Goal: Task Accomplishment & Management: Manage account settings

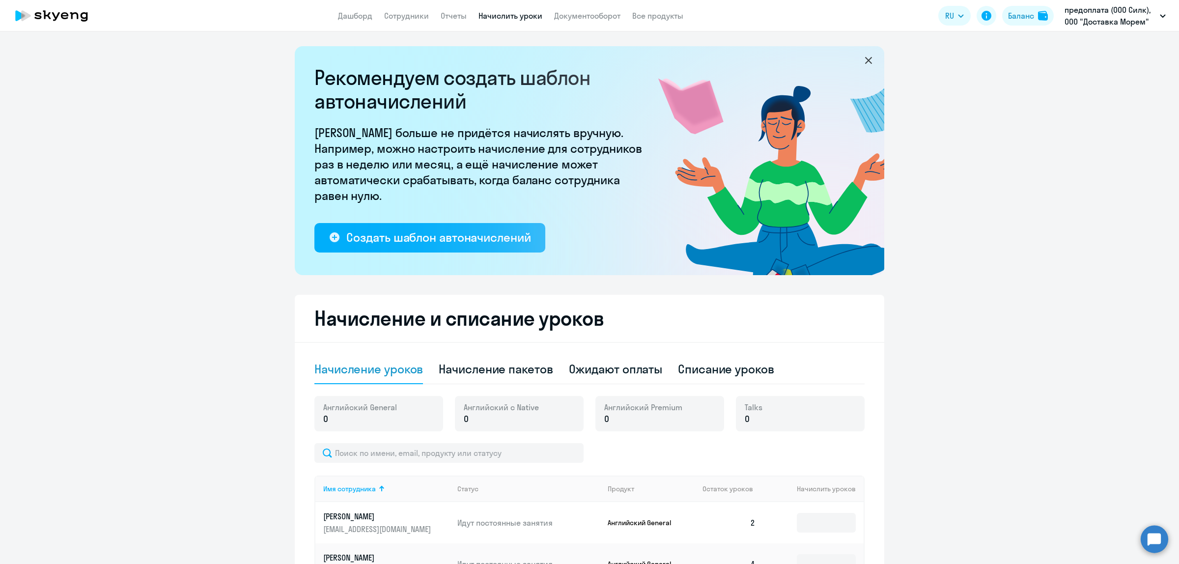
select select "10"
click at [399, 19] on link "Сотрудники" at bounding box center [406, 16] width 45 height 10
select select "30"
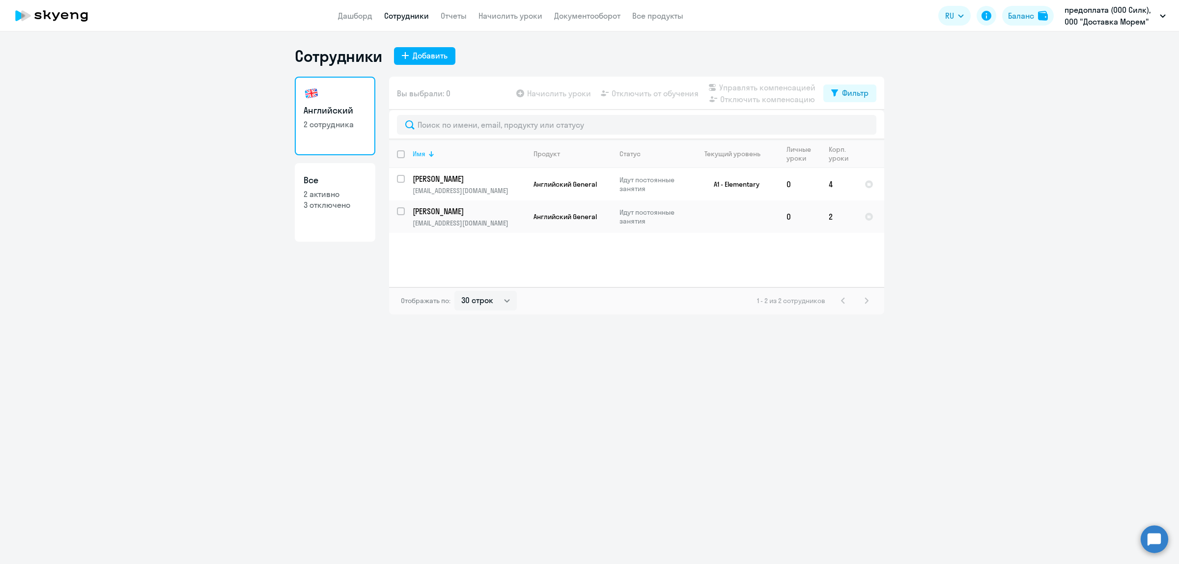
click at [420, 153] on div "Имя" at bounding box center [419, 153] width 13 height 9
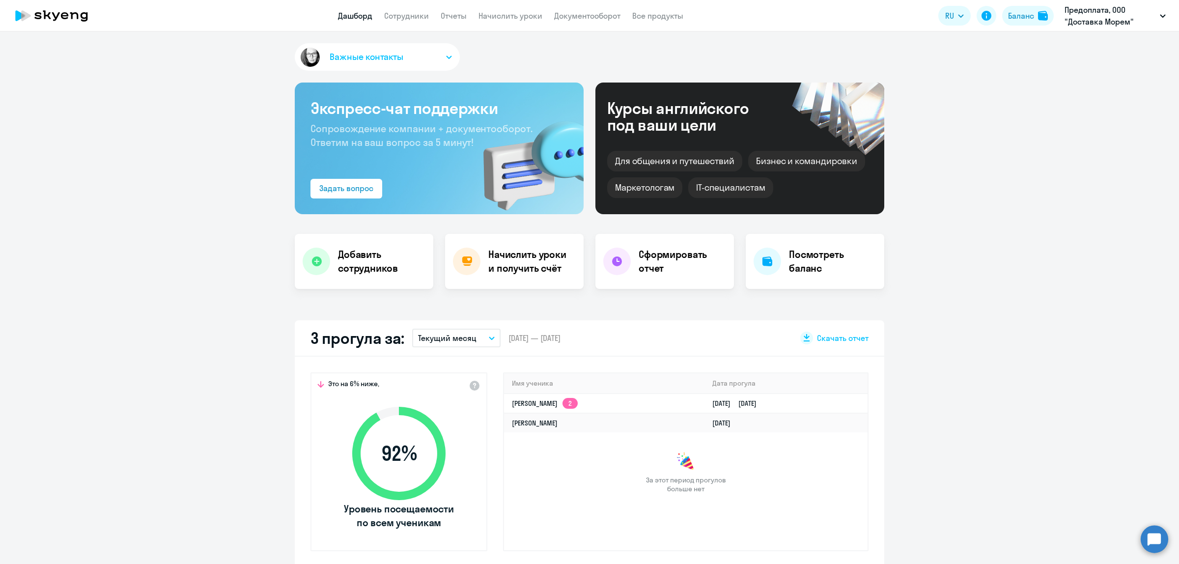
click at [423, 23] on app-header "Дашборд Сотрудники Отчеты Начислить уроки Документооборот Все продукты Дашборд …" at bounding box center [589, 15] width 1179 height 31
click at [416, 19] on link "Сотрудники" at bounding box center [406, 16] width 45 height 10
select select "30"
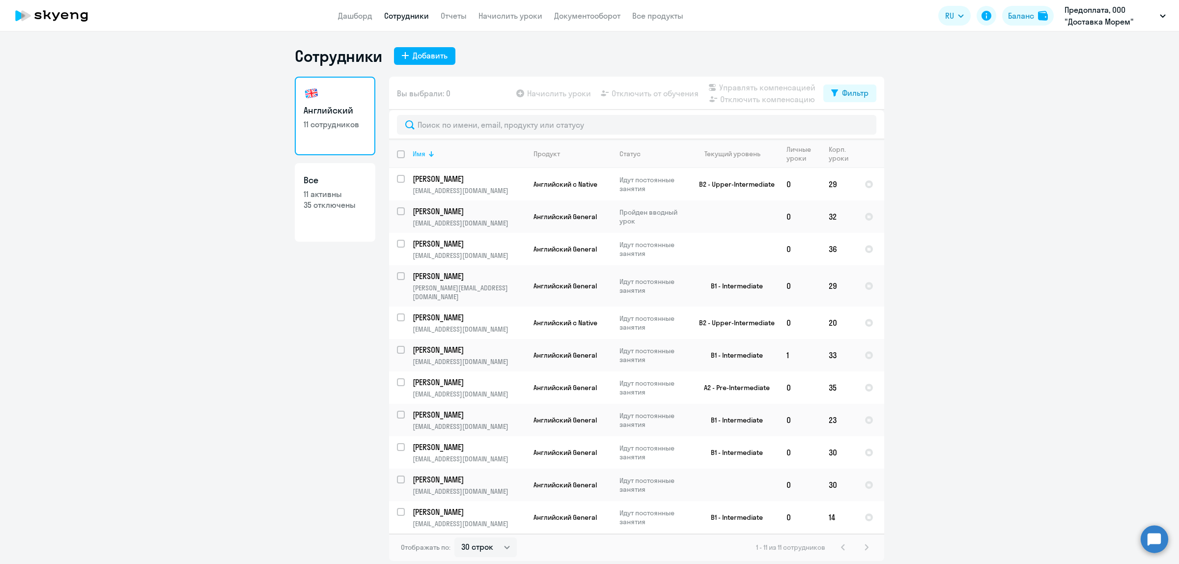
click at [421, 155] on div "Имя" at bounding box center [419, 153] width 13 height 9
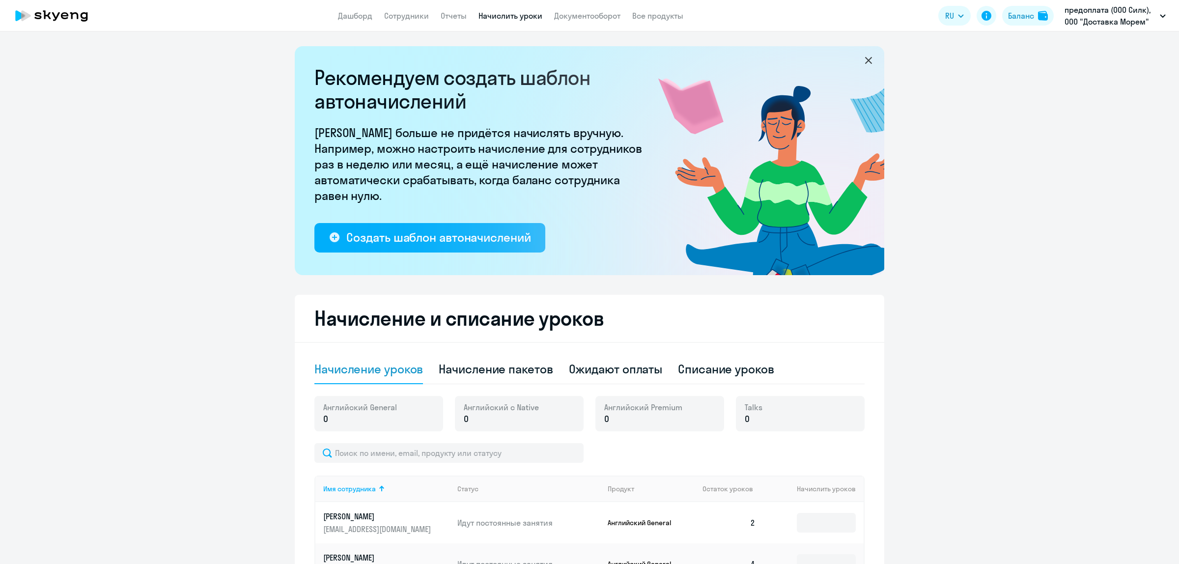
select select "10"
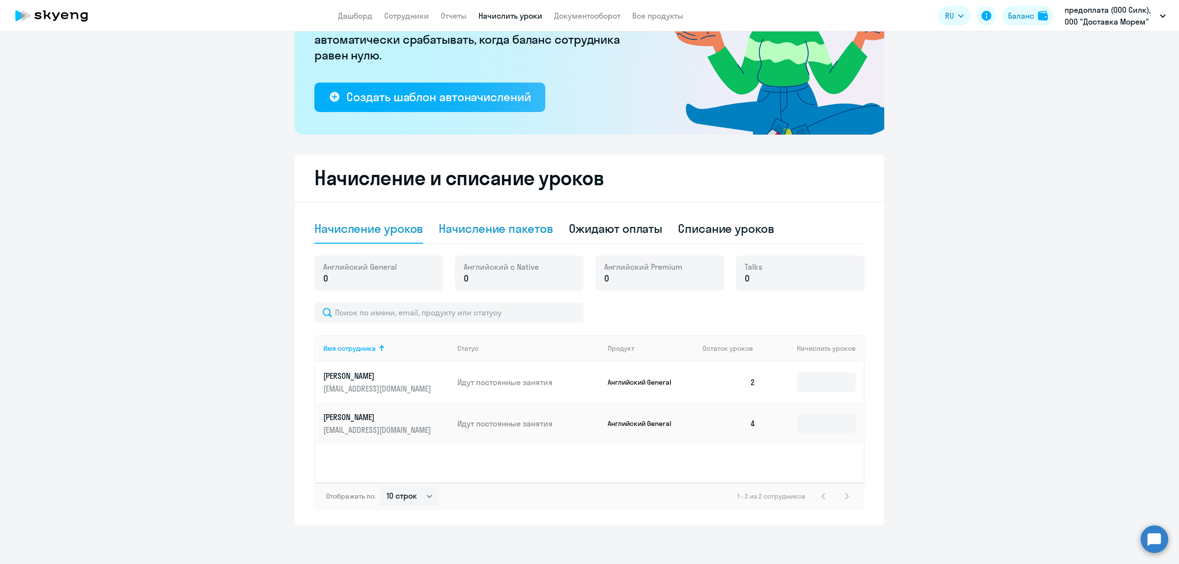
click at [510, 221] on div "Начисление пакетов" at bounding box center [496, 229] width 114 height 16
select select "10"
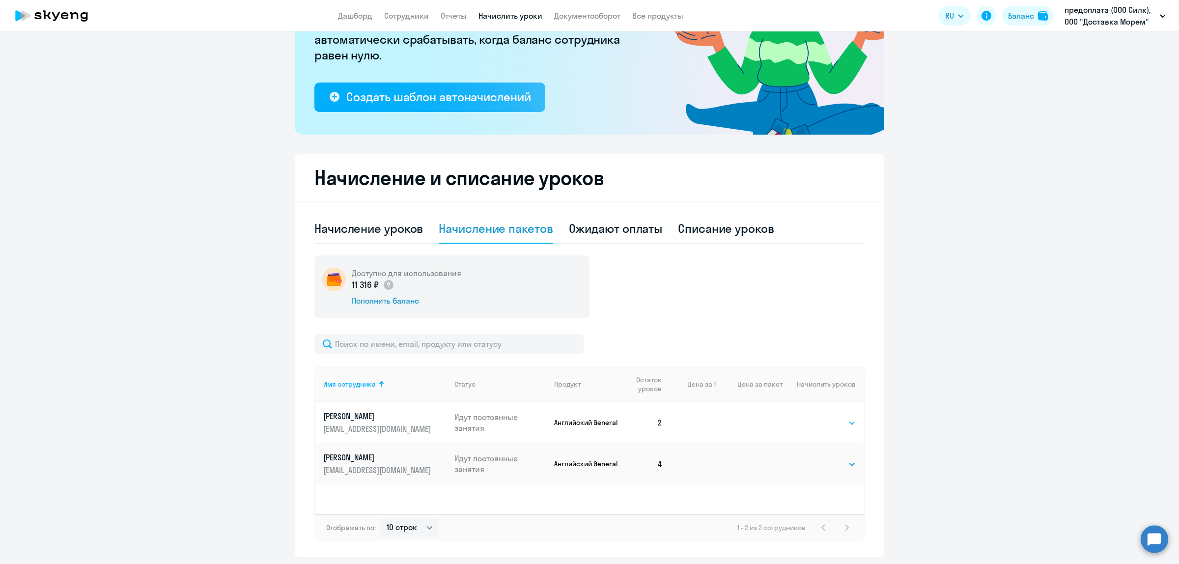
click at [828, 422] on select "Выбрать 4 8 16 32 64 96 128" at bounding box center [836, 423] width 40 height 12
click at [816, 417] on select "Выбрать 4 8 16 32 64 96 128" at bounding box center [836, 423] width 40 height 12
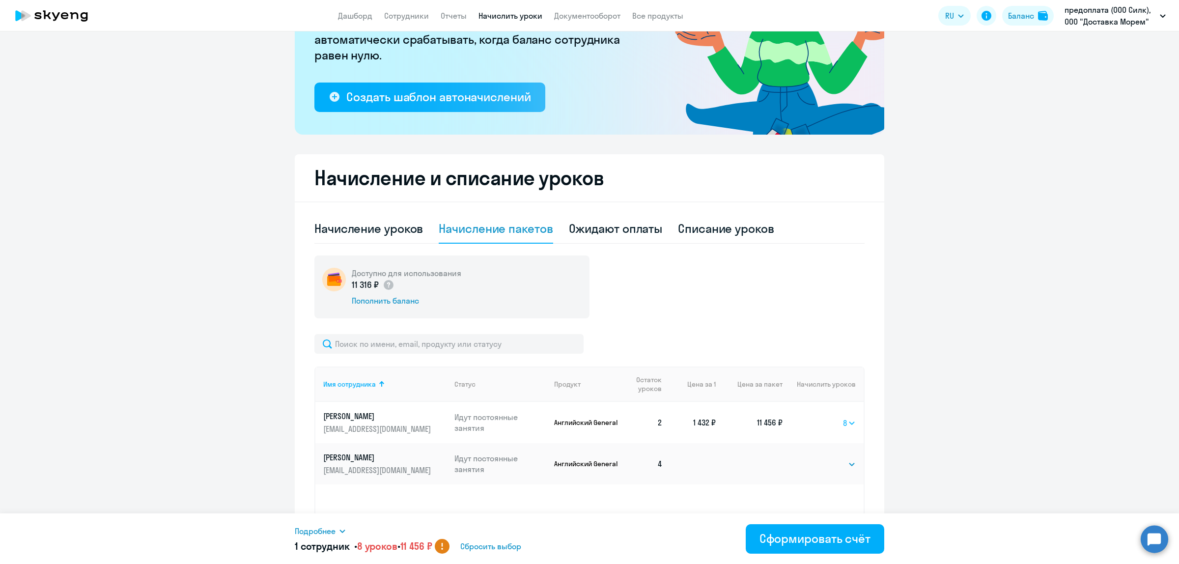
click at [847, 421] on select "Выбрать 4 8 16 32 64 96 128" at bounding box center [849, 423] width 13 height 12
click at [843, 417] on select "Выбрать 4 8 16 32 64 96 128" at bounding box center [849, 423] width 13 height 12
click at [847, 423] on select "Выбрать 4 8 16 32 64 96 128" at bounding box center [849, 423] width 13 height 12
click at [843, 417] on select "Выбрать 4 8 16 32 64 96 128" at bounding box center [849, 423] width 13 height 12
click at [845, 424] on select "Выбрать 4 8 16 32 64 96 128" at bounding box center [849, 423] width 13 height 12
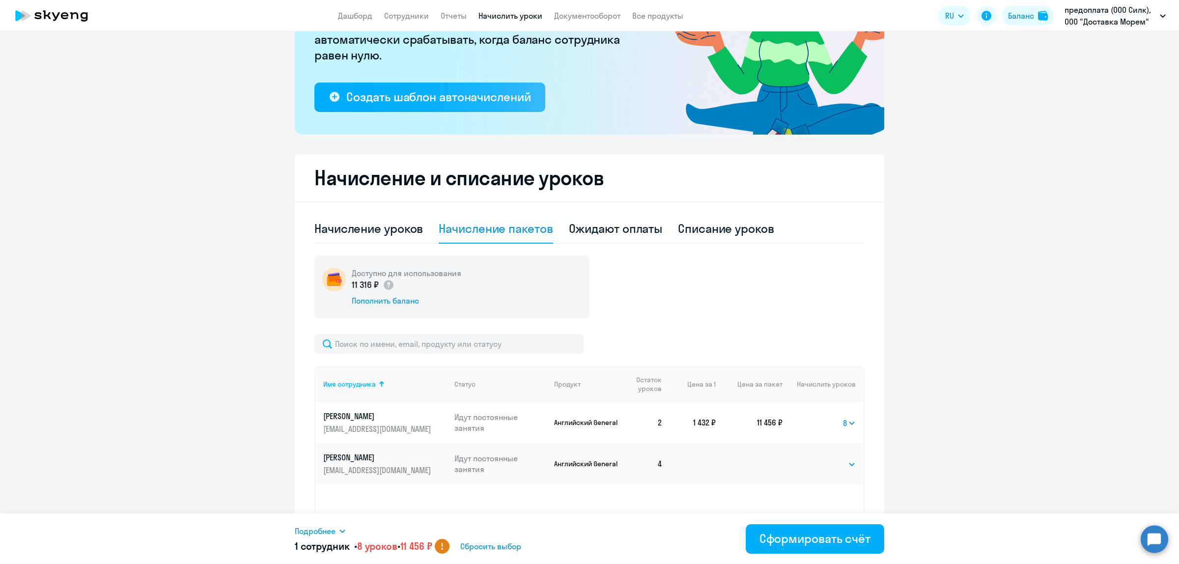
select select "4"
click at [843, 417] on select "Выбрать 4 8 16 32 64 96 128" at bounding box center [849, 423] width 13 height 12
click at [839, 539] on div "Начислить сотрудникам" at bounding box center [803, 539] width 135 height 16
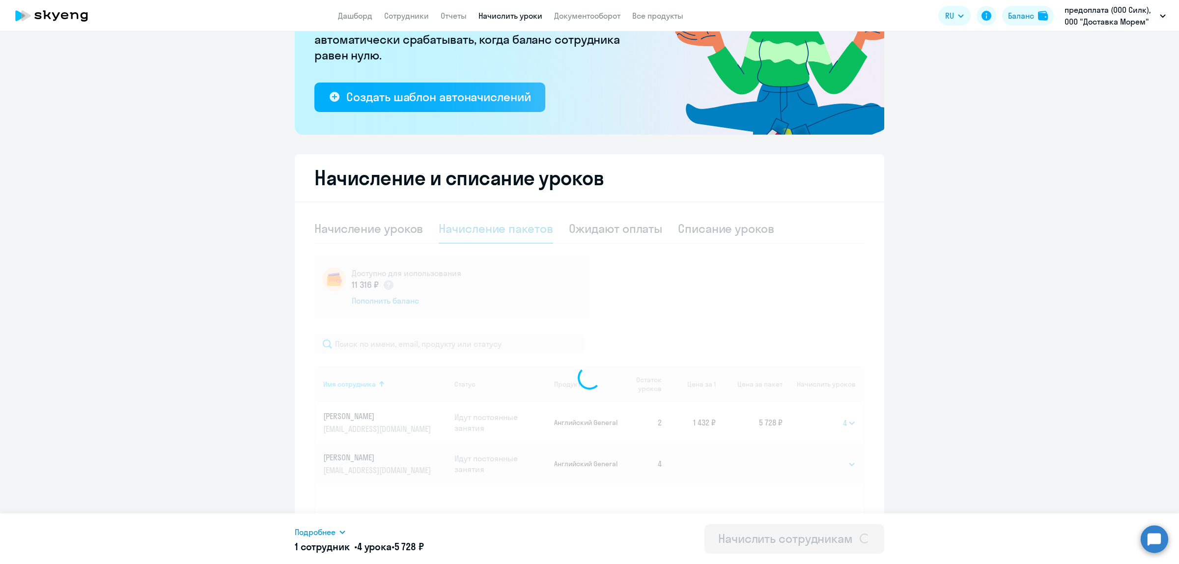
select select
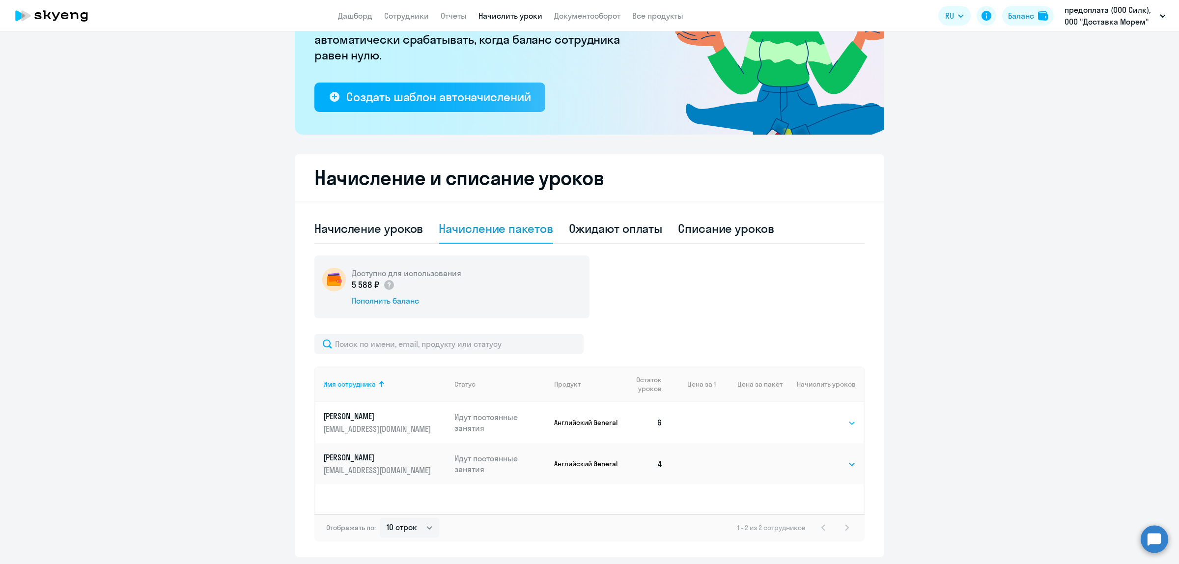
click at [828, 425] on select "Выбрать 4 8 16 32 64 96 128" at bounding box center [836, 423] width 40 height 12
click at [816, 417] on select "Выбрать 4 8 16 32 64 96 128" at bounding box center [836, 423] width 40 height 12
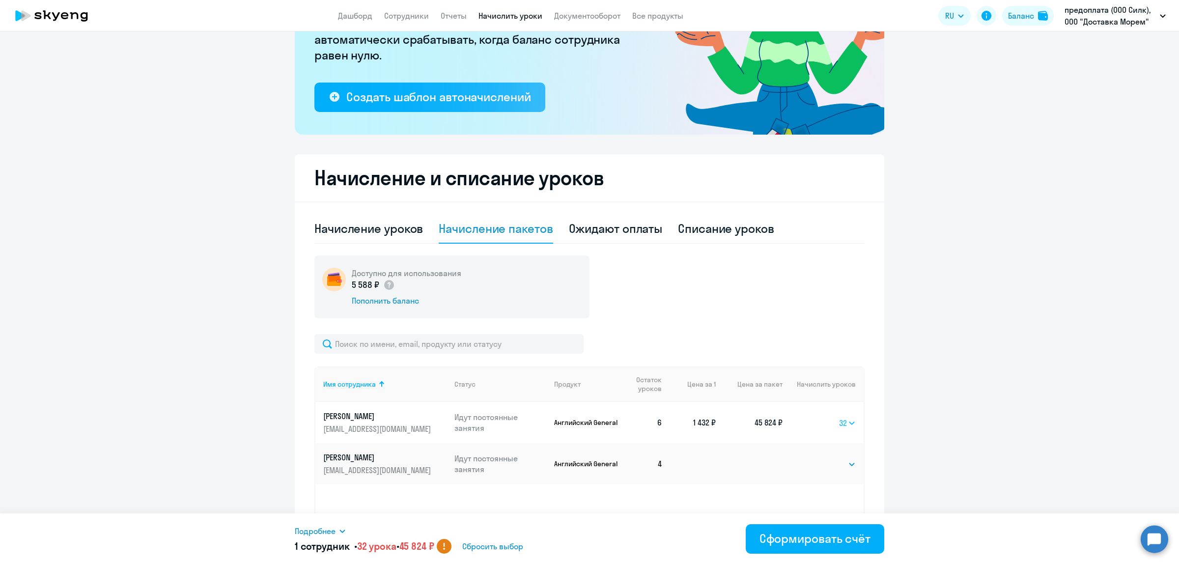
click at [847, 422] on select "Выбрать 4 8 16 32 64 96 128" at bounding box center [847, 423] width 17 height 12
select select "16"
click at [839, 417] on select "Выбрать 4 8 16 32 64 96 128" at bounding box center [847, 423] width 17 height 12
click at [833, 541] on div "Сформировать счёт" at bounding box center [815, 539] width 111 height 16
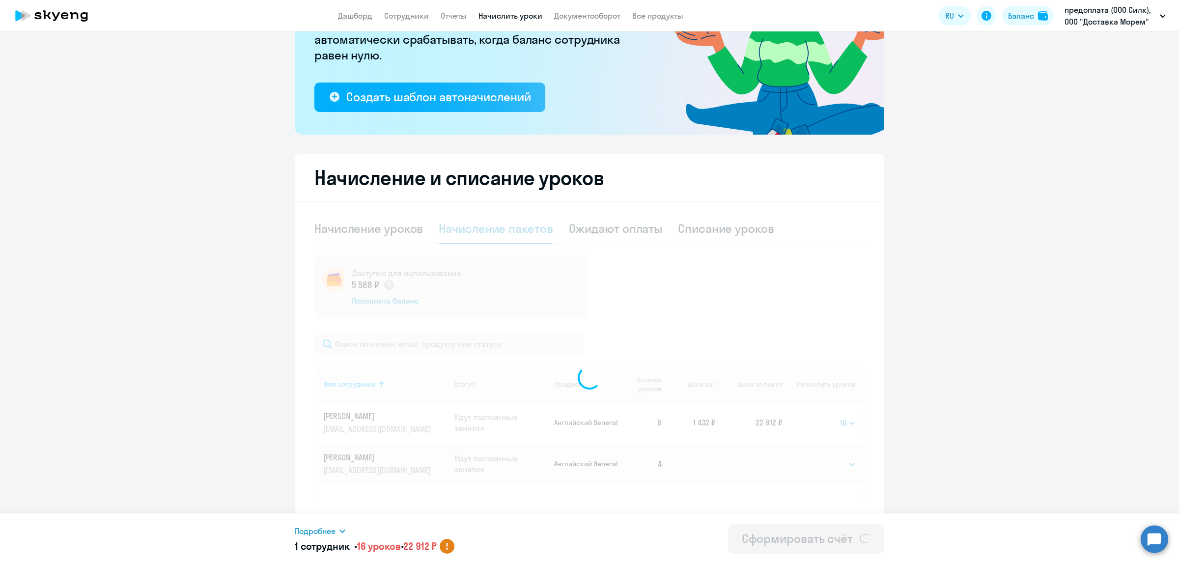
select select
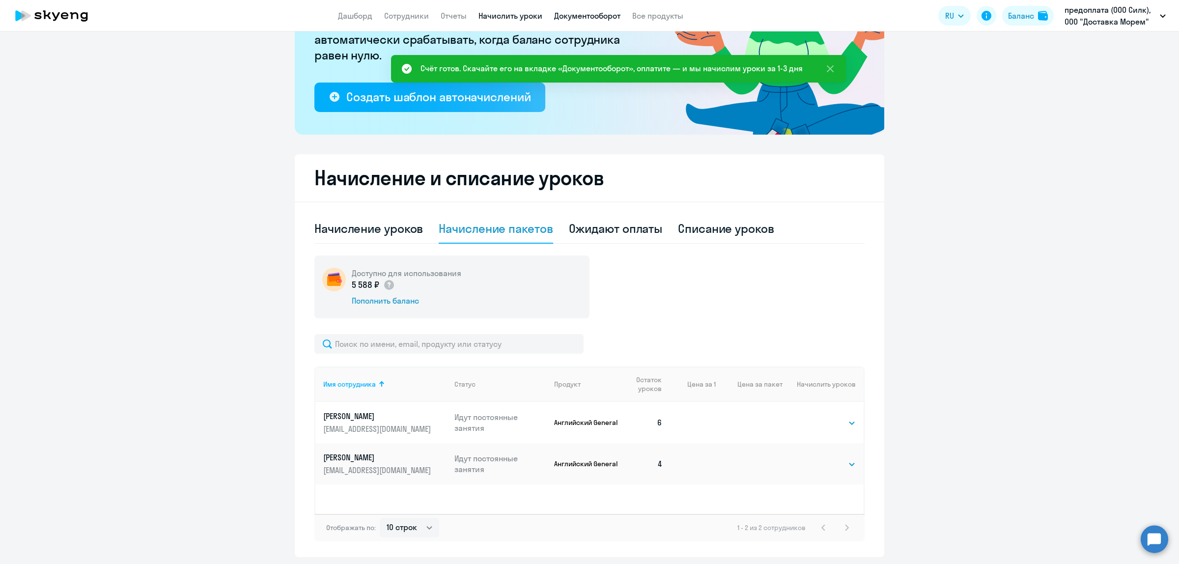
click at [591, 15] on link "Документооборот" at bounding box center [587, 16] width 66 height 10
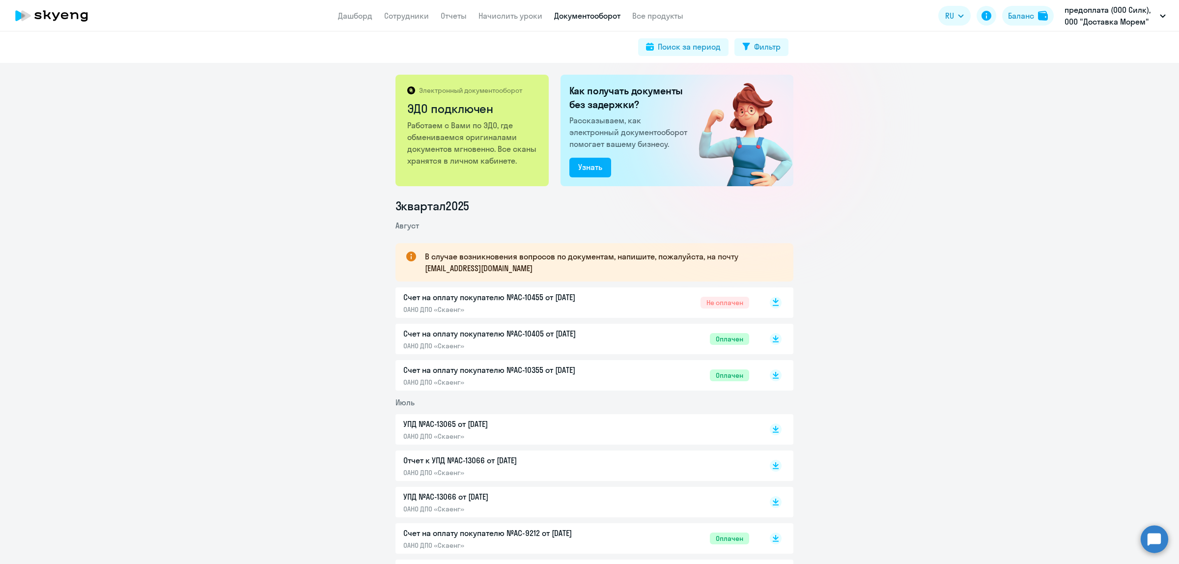
click at [773, 301] on icon at bounding box center [776, 300] width 6 height 5
